Goal: Use online tool/utility: Utilize a website feature to perform a specific function

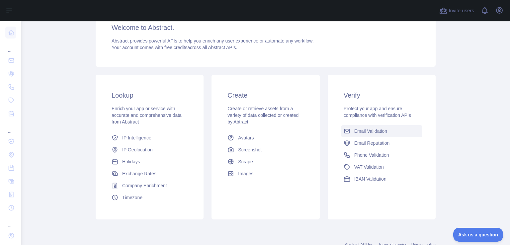
click at [374, 129] on span "Email Validation" at bounding box center [370, 131] width 33 height 7
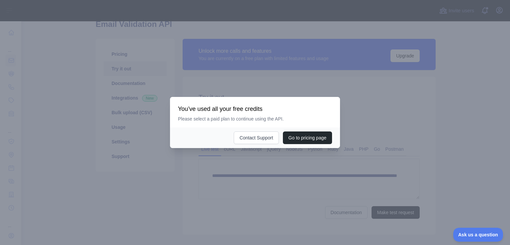
scroll to position [54, 0]
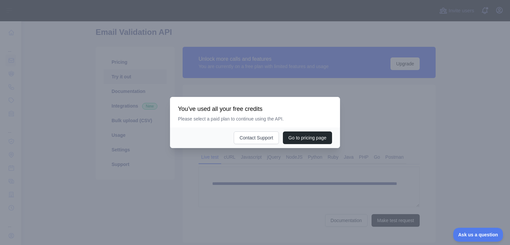
click at [407, 128] on div at bounding box center [255, 122] width 510 height 245
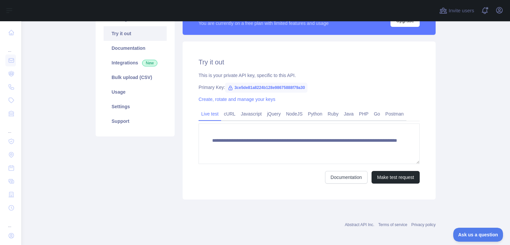
scroll to position [101, 0]
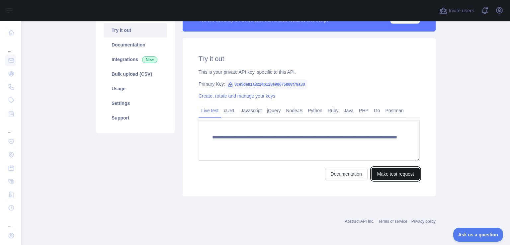
click at [394, 176] on button "Make test request" at bounding box center [395, 174] width 48 height 13
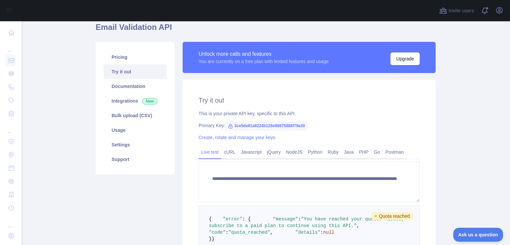
scroll to position [0, 0]
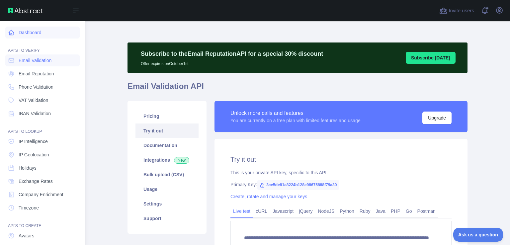
click at [13, 34] on icon at bounding box center [11, 32] width 7 height 7
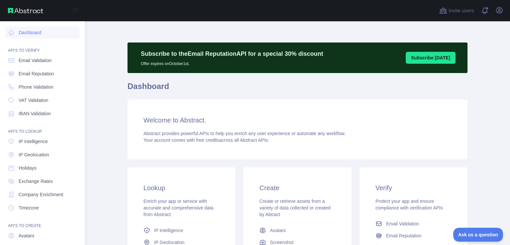
click at [39, 12] on img at bounding box center [25, 10] width 35 height 5
click at [74, 11] on icon at bounding box center [76, 11] width 8 height 8
